Goal: Task Accomplishment & Management: Complete application form

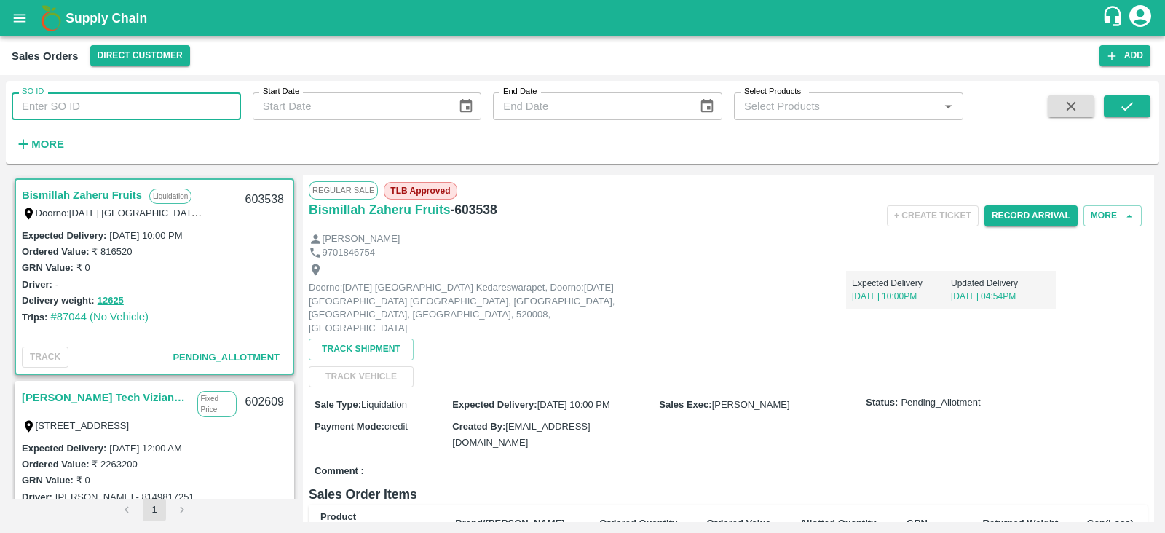
click at [110, 109] on input "SO ID" at bounding box center [126, 106] width 229 height 28
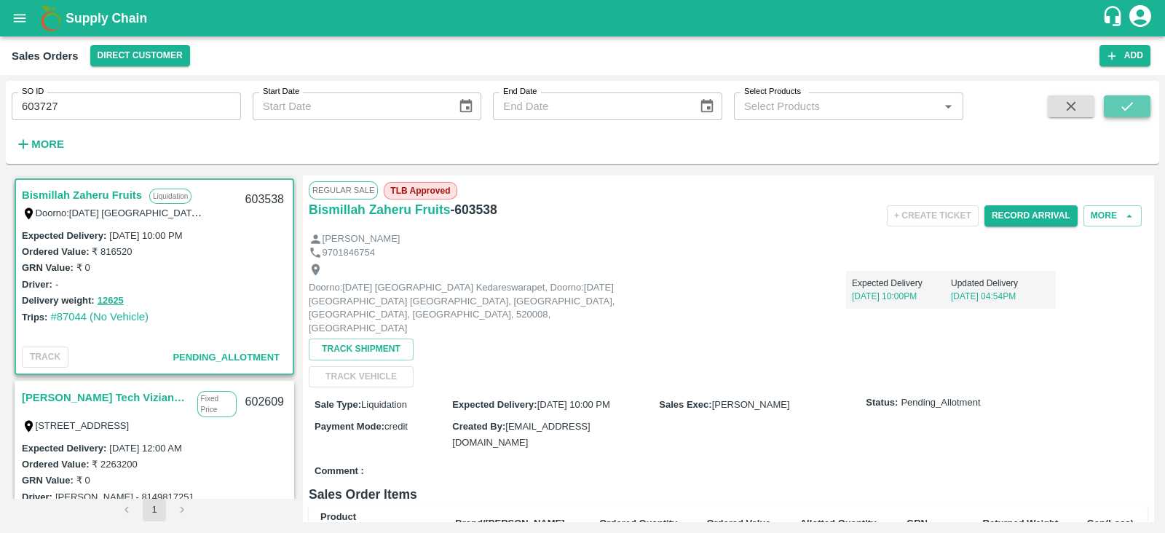
click at [1139, 106] on button "submit" at bounding box center [1126, 106] width 47 height 22
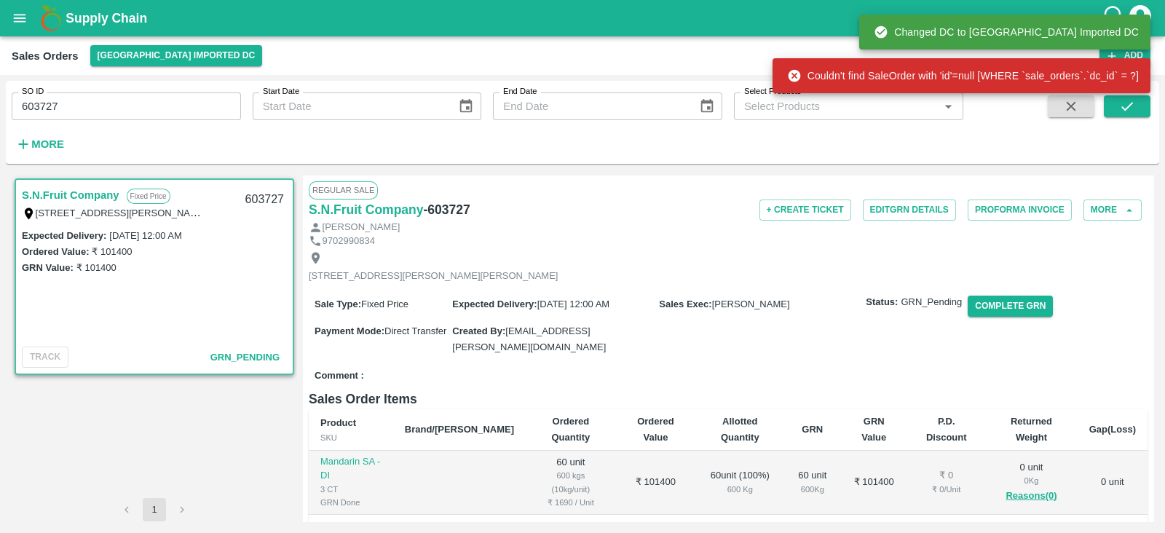
click at [652, 210] on div "+ Create Ticket Edit GRN Details Proforma Invoice More" at bounding box center [867, 209] width 559 height 21
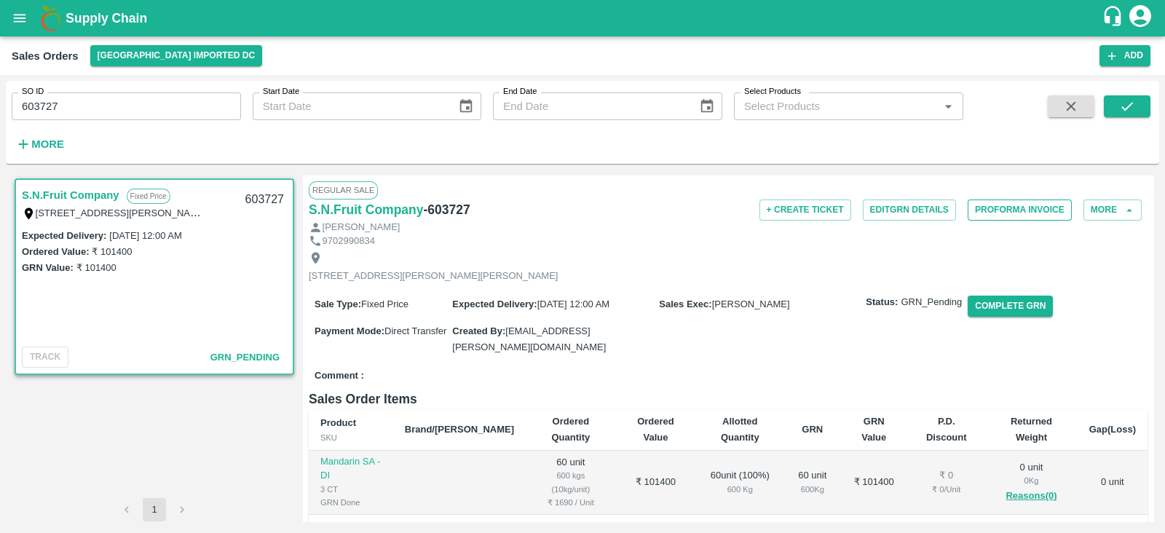
click at [1012, 207] on button "Proforma Invoice" at bounding box center [1019, 209] width 104 height 21
drag, startPoint x: 138, startPoint y: 111, endPoint x: 0, endPoint y: 124, distance: 138.2
click at [0, 124] on div "SO ID 603727 SO ID Start Date Start Date End Date End Date Select Products Sele…" at bounding box center [582, 304] width 1165 height 458
type input "603727"
type input "603728"
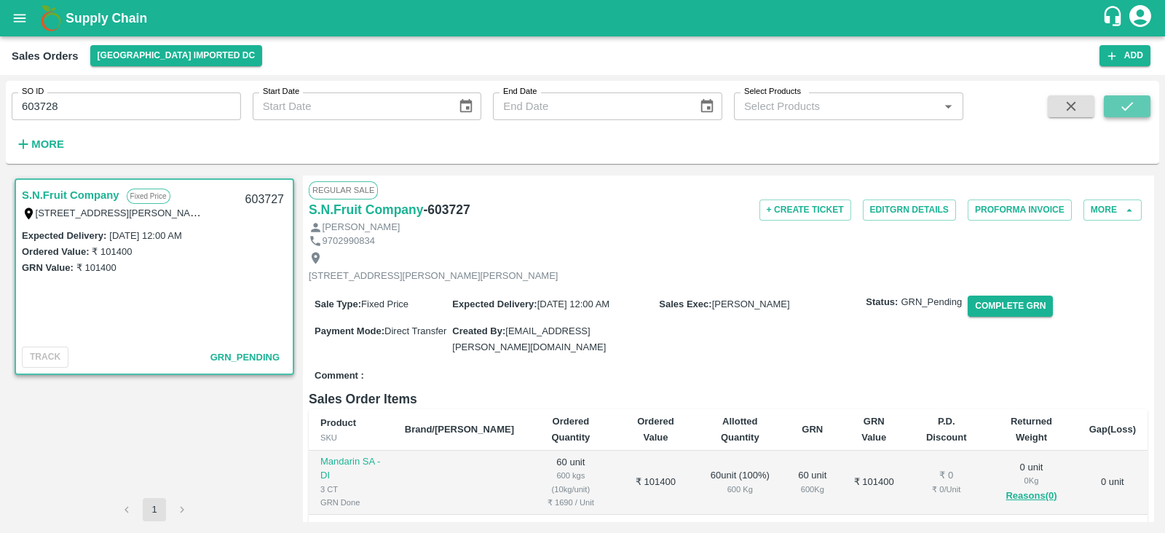
click at [1131, 111] on icon "submit" at bounding box center [1127, 106] width 16 height 16
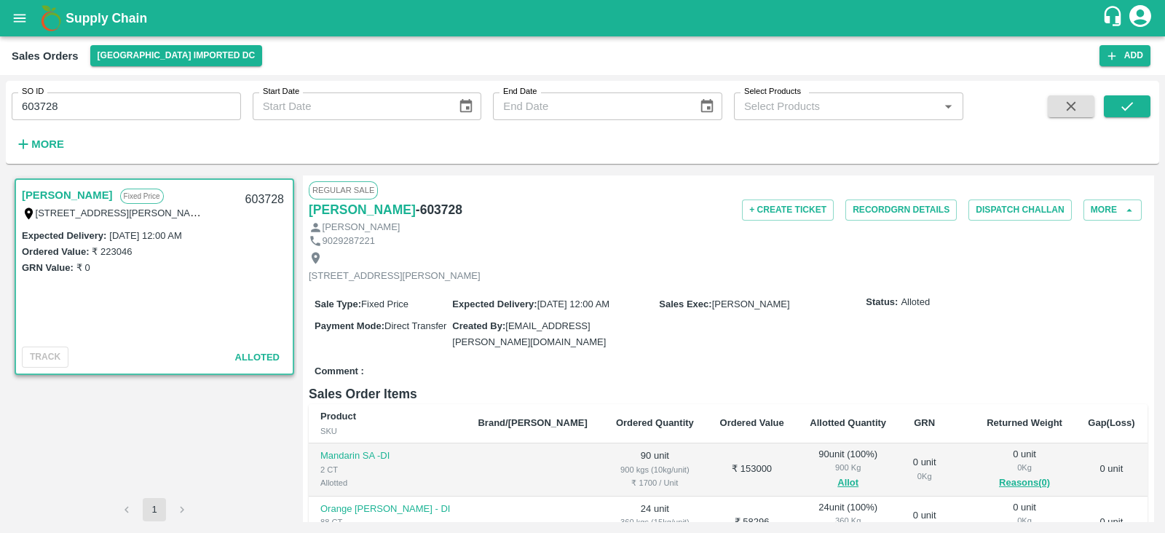
click at [996, 286] on div "[STREET_ADDRESS][PERSON_NAME]" at bounding box center [728, 266] width 838 height 39
click at [907, 213] on button "Record GRN Details" at bounding box center [900, 209] width 111 height 21
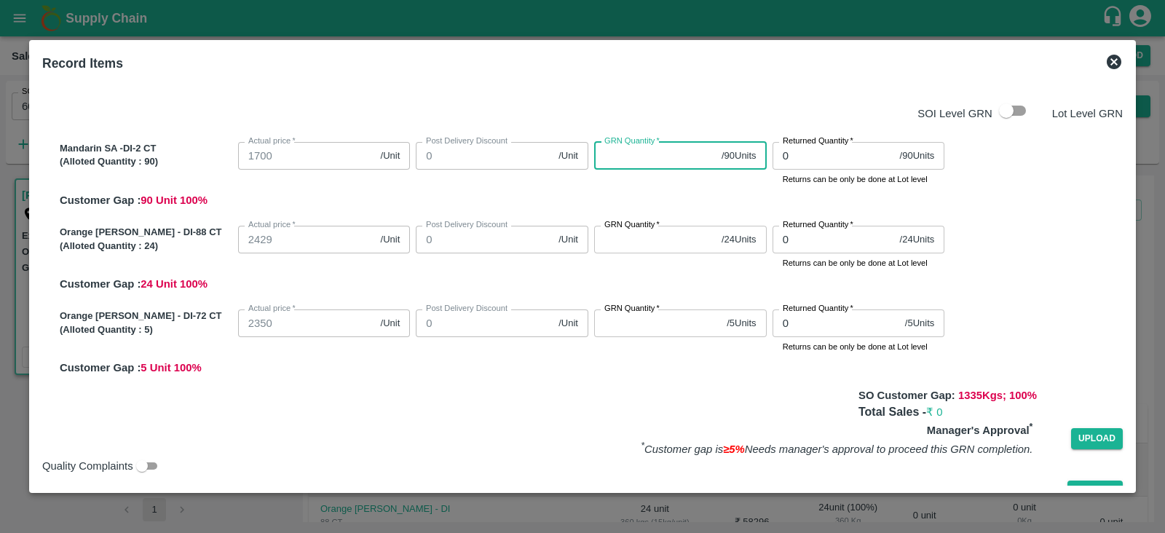
click at [637, 151] on input "GRN Quantity   *" at bounding box center [655, 156] width 122 height 28
type input "90"
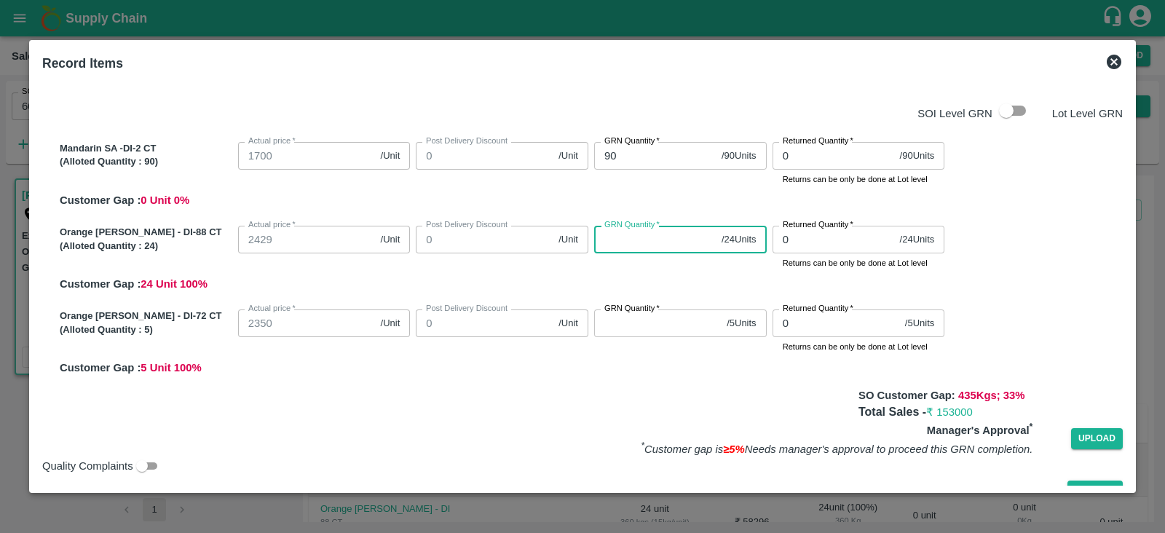
click at [629, 242] on input "GRN Quantity   *" at bounding box center [655, 240] width 122 height 28
type input "24"
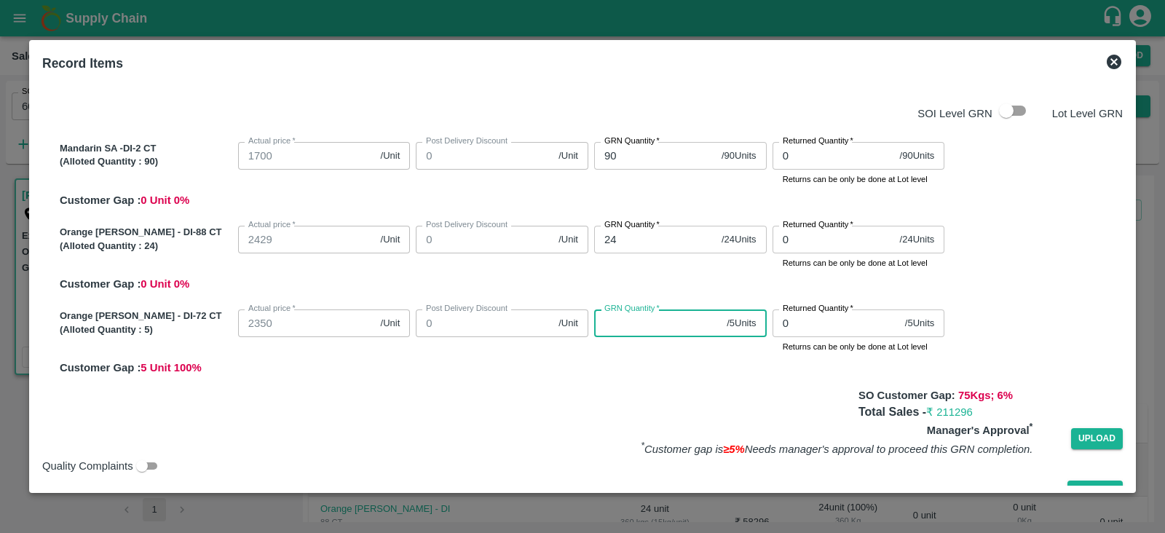
click at [633, 325] on input "GRN Quantity   *" at bounding box center [657, 323] width 127 height 28
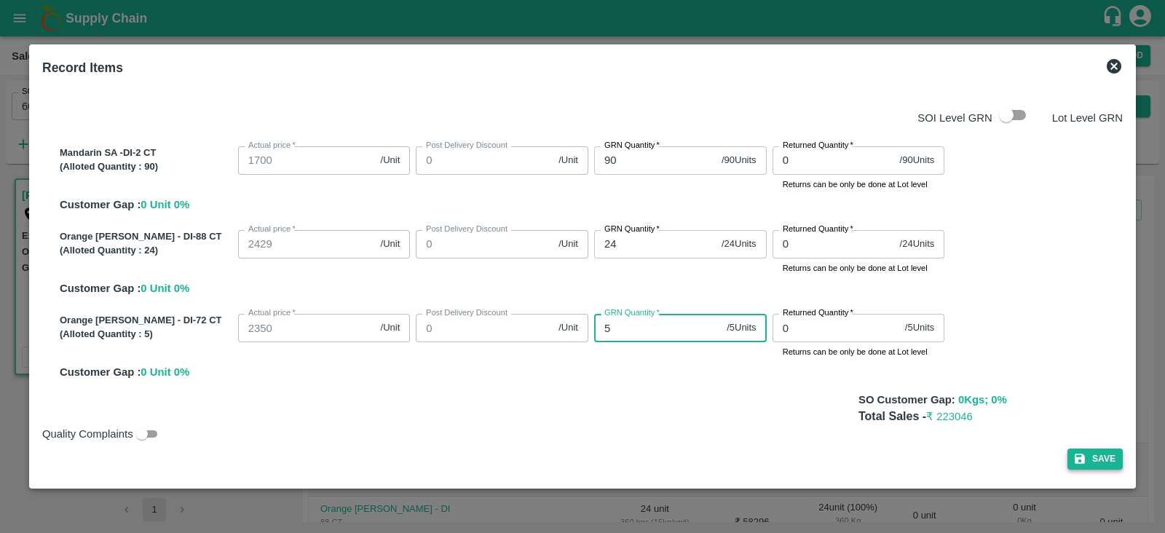
type input "5"
click at [1103, 455] on button "Save" at bounding box center [1094, 458] width 55 height 21
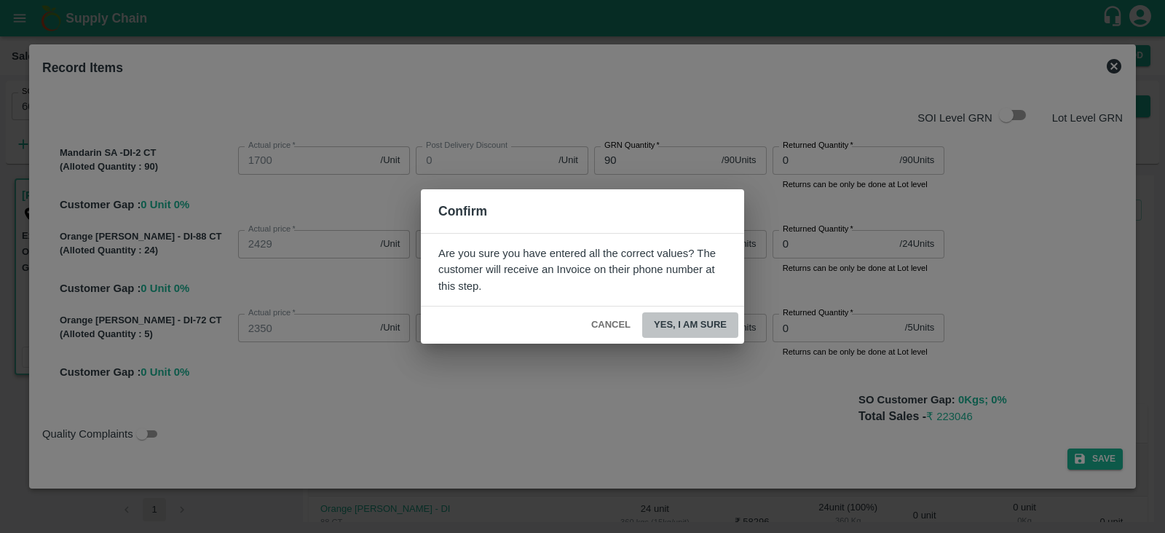
click at [683, 321] on button "Yes, I am sure" at bounding box center [690, 324] width 96 height 25
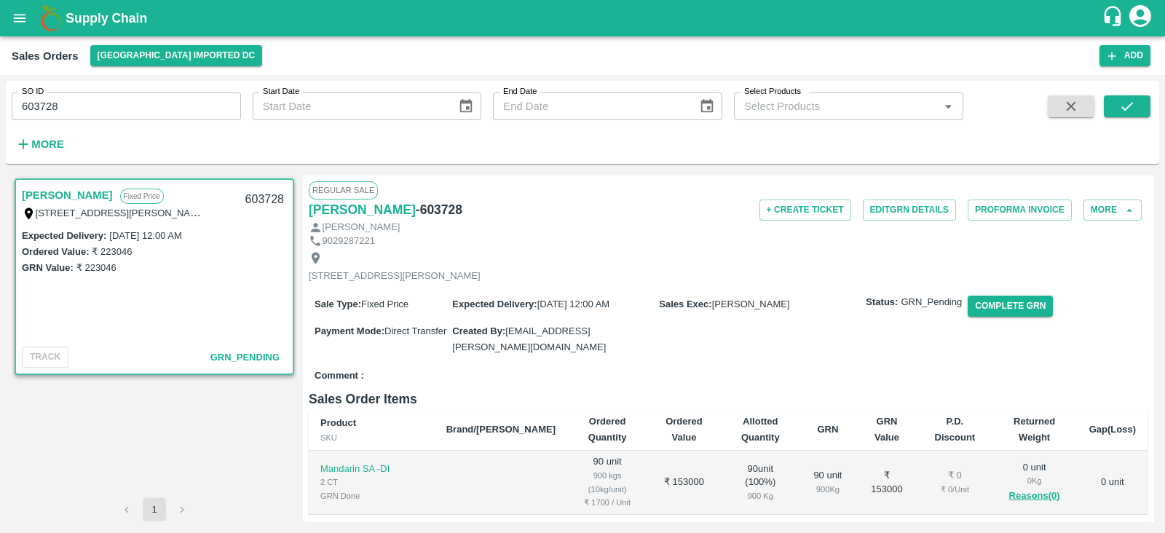
click at [711, 228] on div "[PERSON_NAME]" at bounding box center [728, 228] width 838 height 14
click at [1132, 12] on icon "account of current user" at bounding box center [1140, 16] width 22 height 22
click at [666, 210] on div at bounding box center [582, 266] width 1165 height 533
click at [1003, 207] on button "Proforma Invoice" at bounding box center [1019, 209] width 104 height 21
drag, startPoint x: 89, startPoint y: 107, endPoint x: 0, endPoint y: 106, distance: 88.8
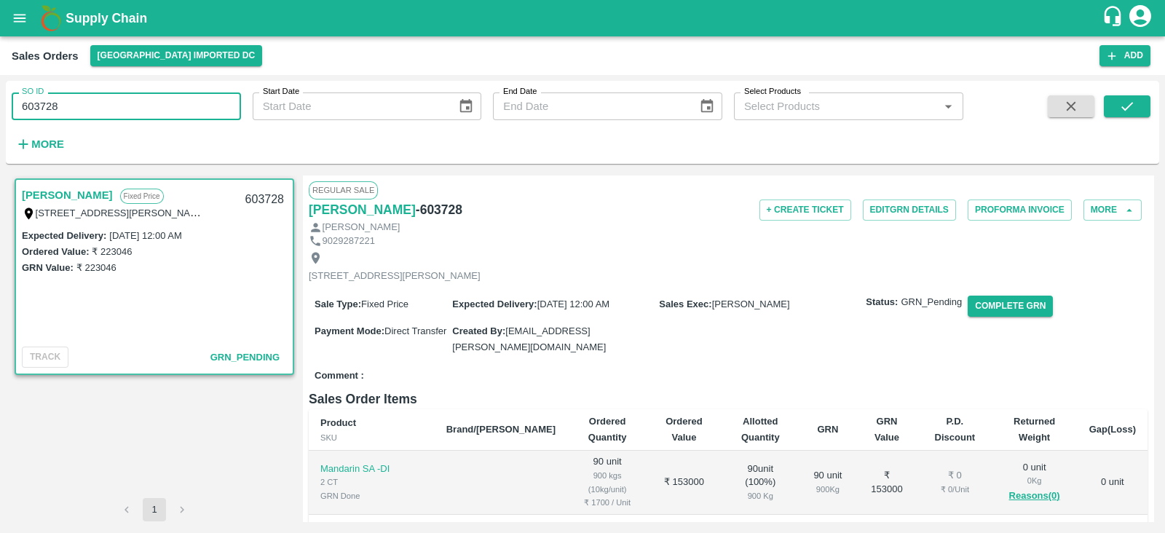
click at [0, 106] on div "SO ID 603728 SO ID Start Date Start Date End Date End Date Select Products Sele…" at bounding box center [582, 304] width 1165 height 458
type input "603728"
paste input "text"
type input "603727"
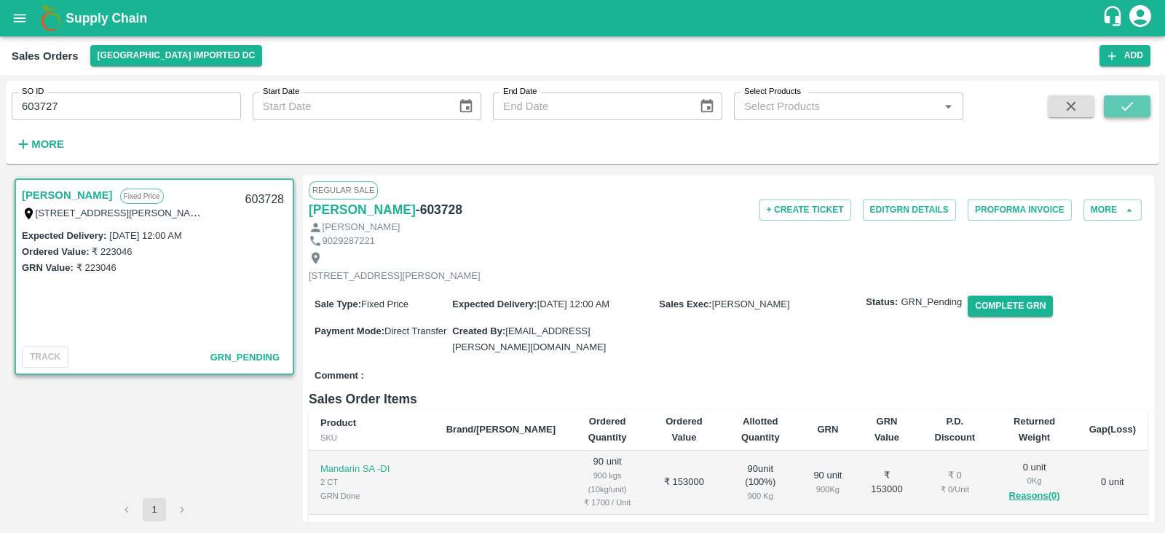
click at [1128, 103] on icon "submit" at bounding box center [1127, 106] width 16 height 16
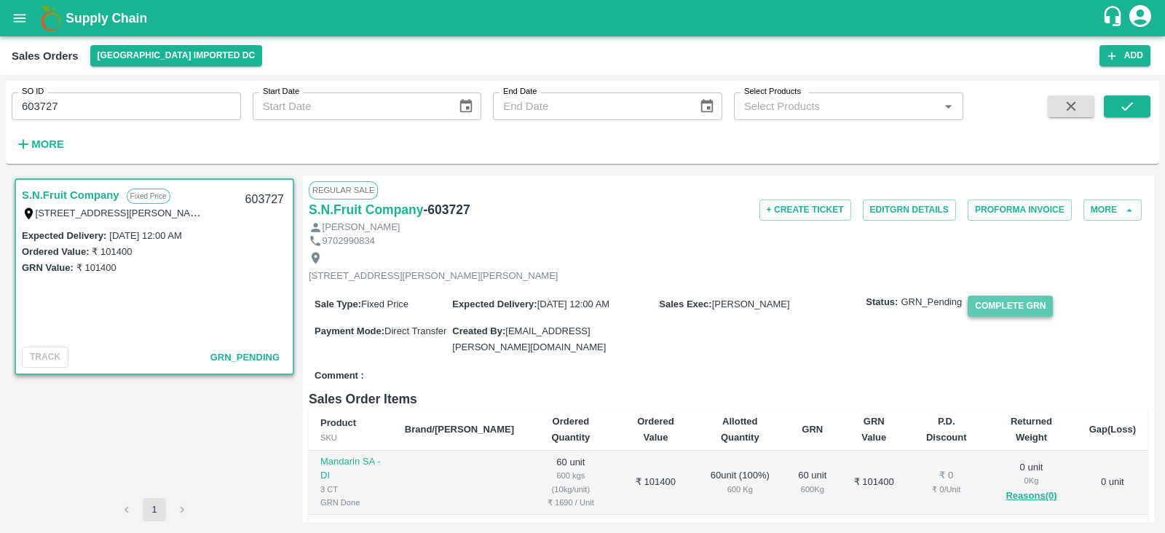
click at [1026, 317] on button "Complete GRN" at bounding box center [1009, 305] width 85 height 21
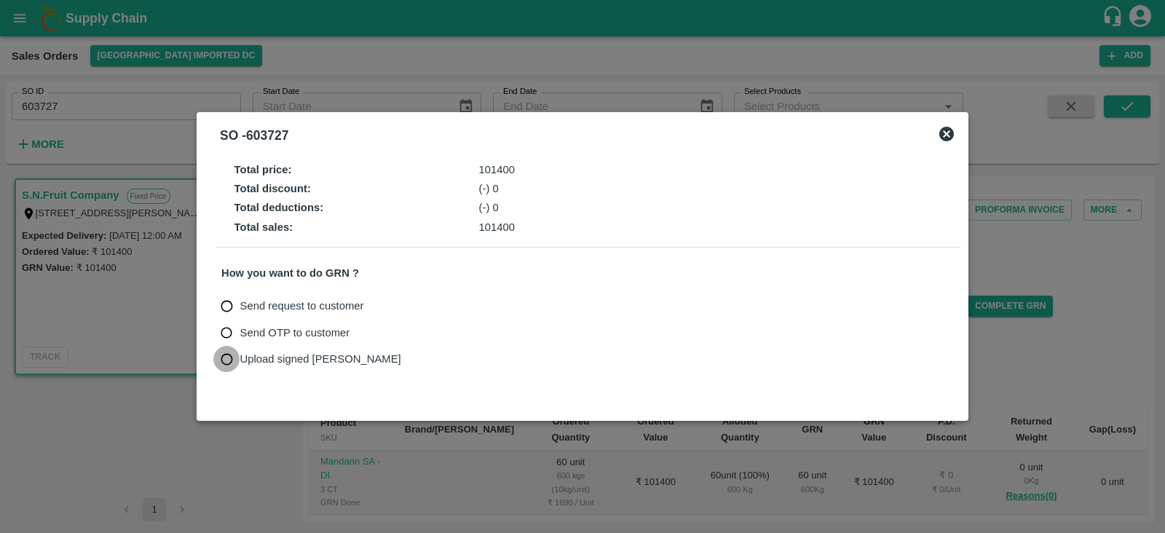
click at [228, 358] on input "Upload signed [PERSON_NAME]" at bounding box center [226, 359] width 27 height 27
radio input "true"
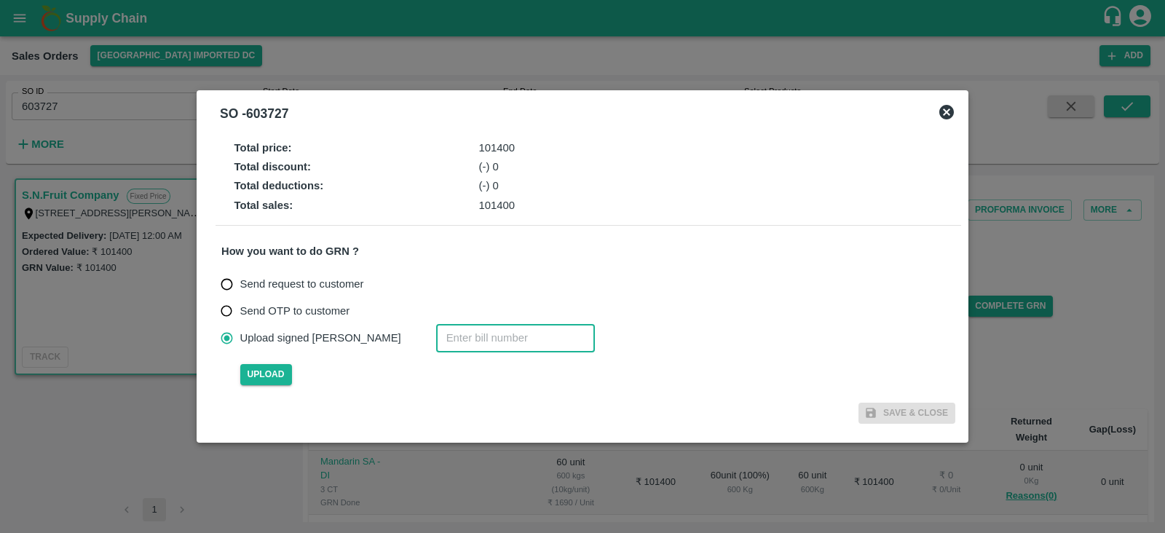
click at [436, 335] on input "number" at bounding box center [515, 338] width 159 height 28
paste input "603727"
type input "603727"
click at [258, 375] on span "Upload" at bounding box center [266, 374] width 52 height 21
click at [0, 0] on input "Upload" at bounding box center [0, 0] width 0 height 0
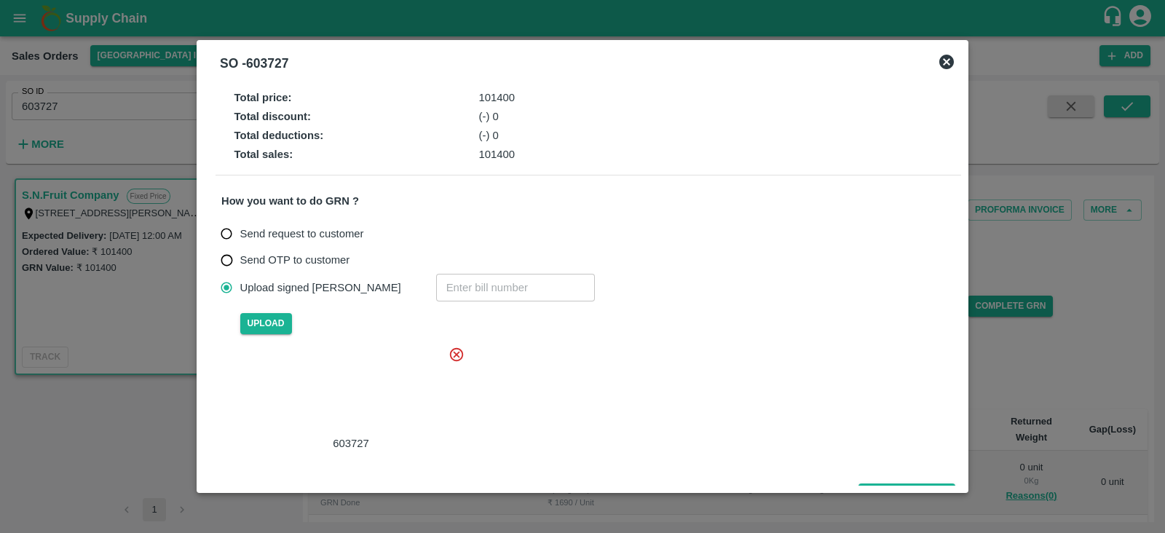
click at [379, 386] on div at bounding box center [348, 390] width 218 height 77
click at [436, 289] on input "number" at bounding box center [515, 288] width 159 height 28
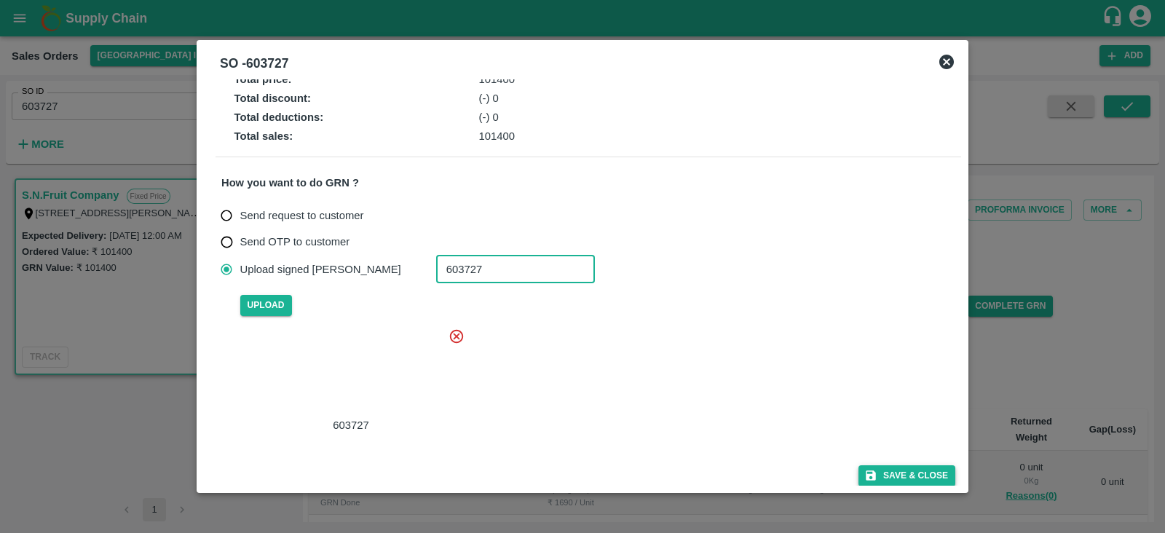
type input "603727"
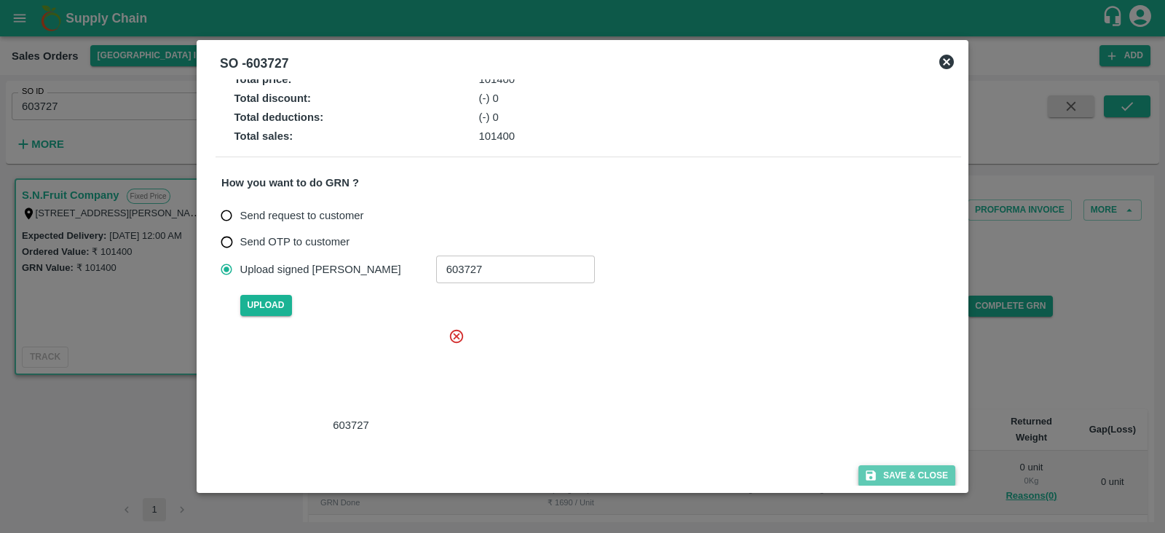
click at [884, 472] on button "Save & Close" at bounding box center [906, 475] width 97 height 21
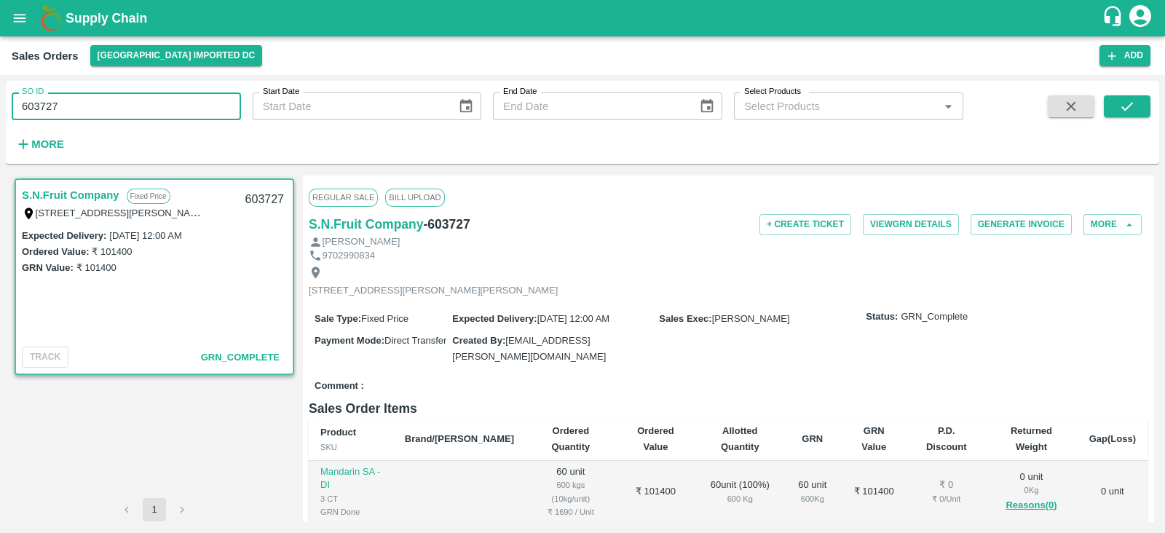
drag, startPoint x: 148, startPoint y: 93, endPoint x: 0, endPoint y: 106, distance: 148.3
click at [0, 106] on div "SO ID 603727 SO ID Start Date Start Date End Date End Date Select Products Sele…" at bounding box center [582, 304] width 1165 height 458
type input "603727"
paste input "text"
type input "603728"
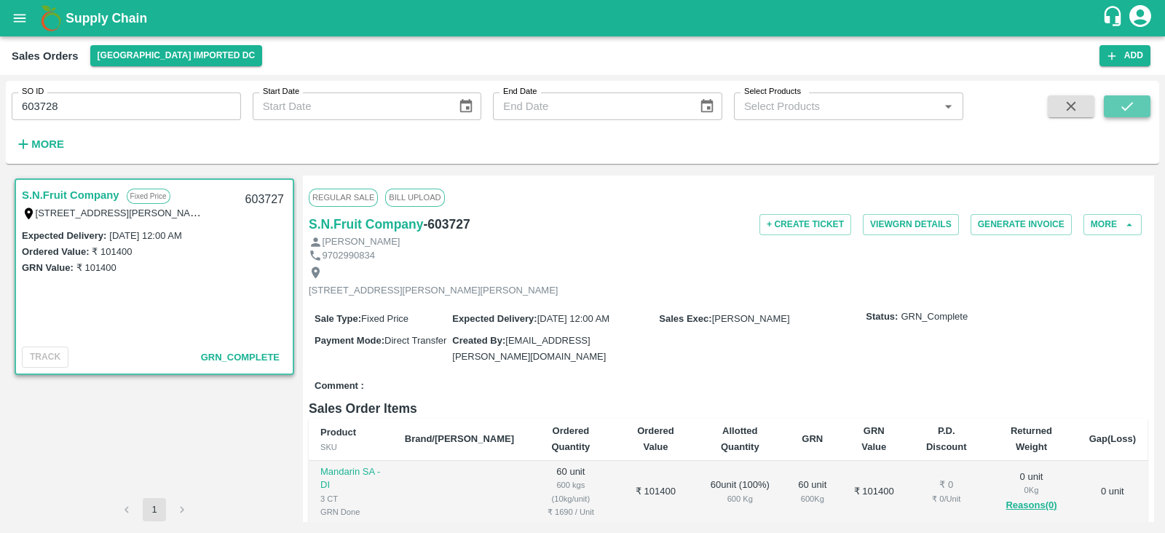
click at [1141, 105] on button "submit" at bounding box center [1126, 106] width 47 height 22
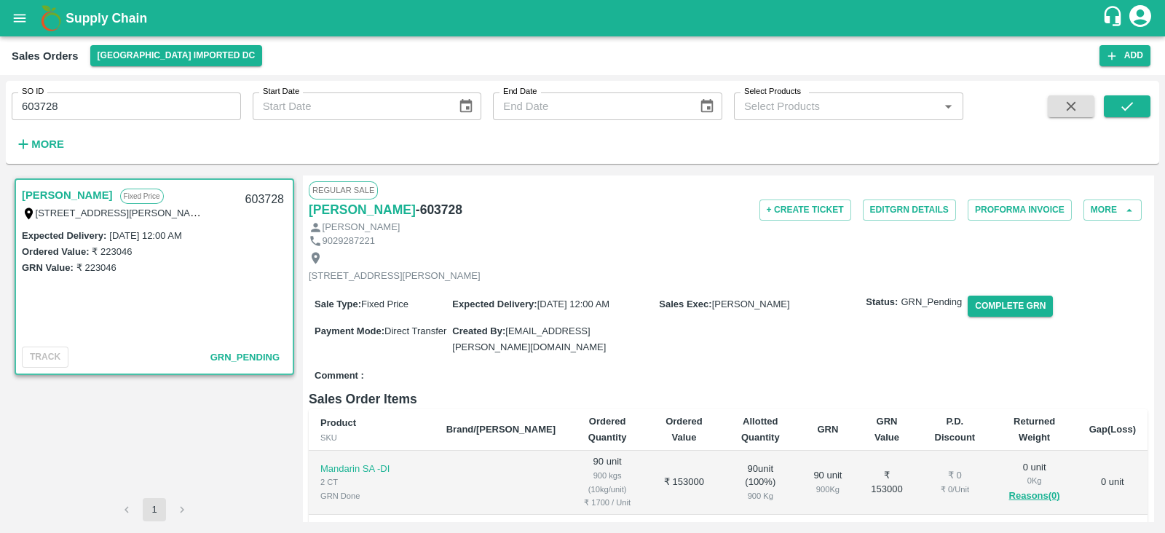
click at [685, 250] on div "[STREET_ADDRESS][PERSON_NAME]" at bounding box center [728, 266] width 838 height 39
click at [1002, 317] on button "Complete GRN" at bounding box center [1009, 305] width 85 height 21
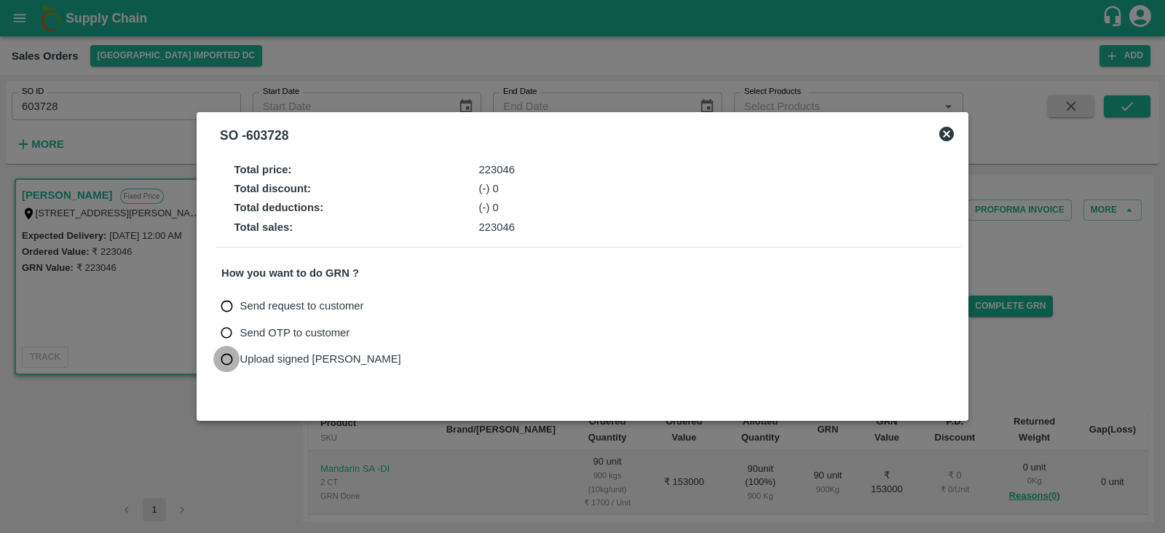
click at [226, 363] on input "Upload signed [PERSON_NAME]" at bounding box center [226, 359] width 27 height 27
radio input "true"
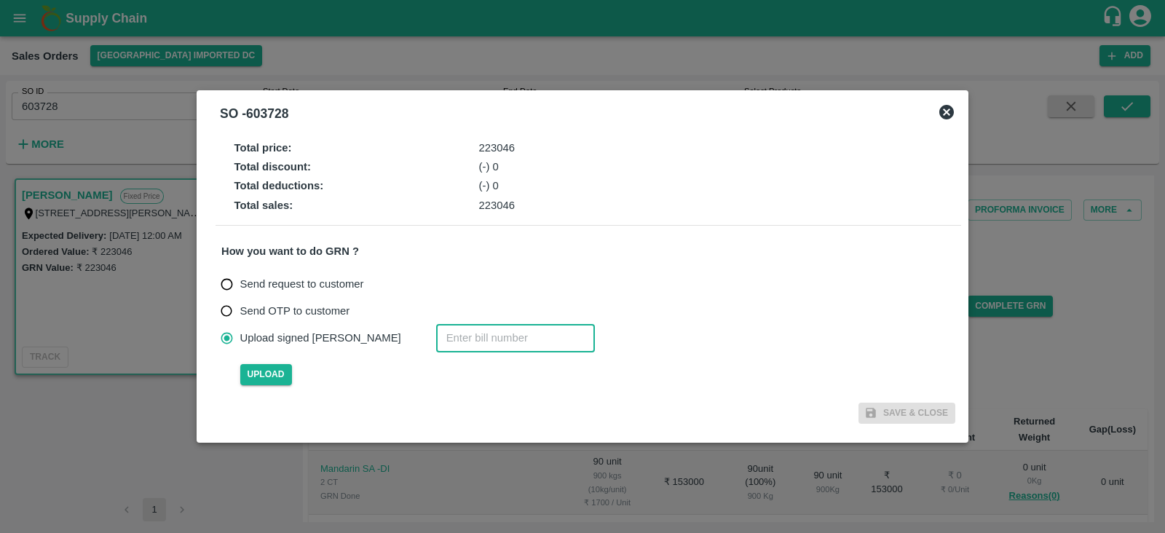
click at [450, 335] on input "number" at bounding box center [515, 338] width 159 height 28
type input "603728"
click at [260, 373] on span "Upload" at bounding box center [266, 374] width 52 height 21
click at [0, 0] on input "Upload" at bounding box center [0, 0] width 0 height 0
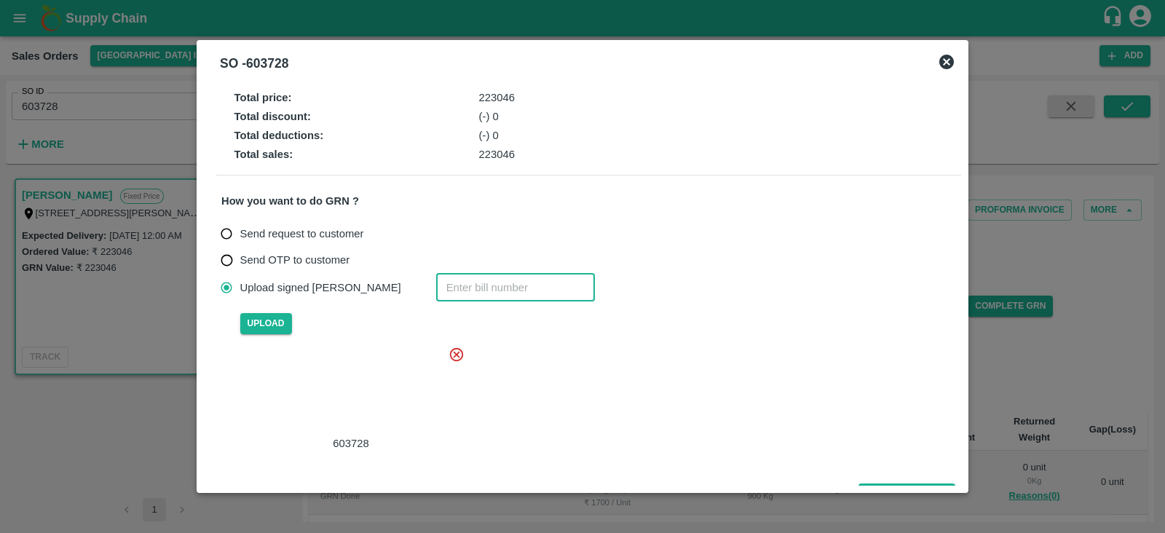
click at [436, 282] on input "number" at bounding box center [515, 288] width 159 height 28
type input "603728"
click at [368, 381] on div at bounding box center [348, 390] width 218 height 77
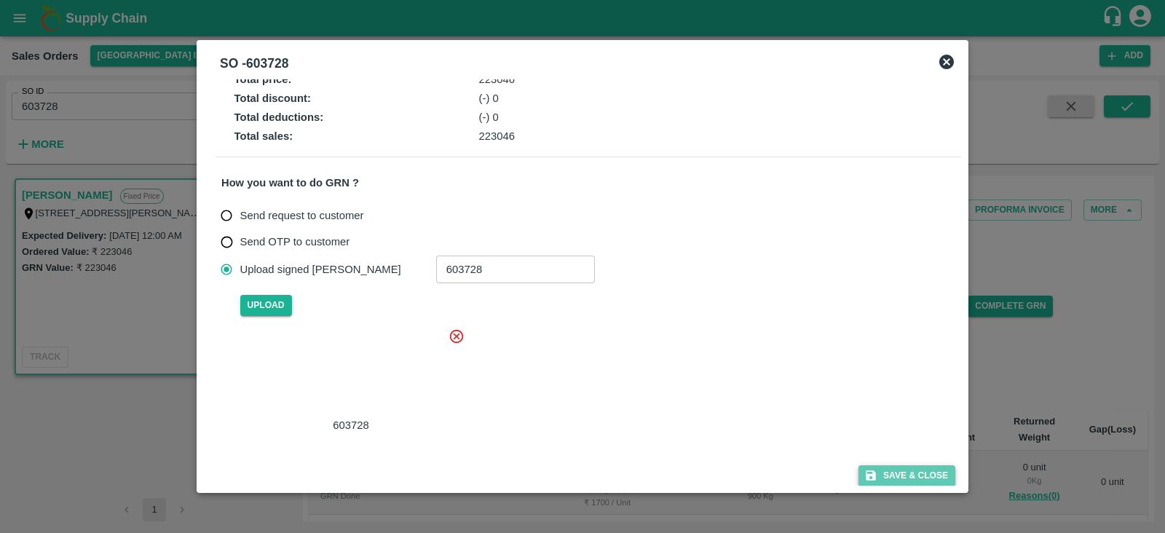
click at [905, 469] on button "Save & Close" at bounding box center [906, 475] width 97 height 21
